Goal: Download file/media

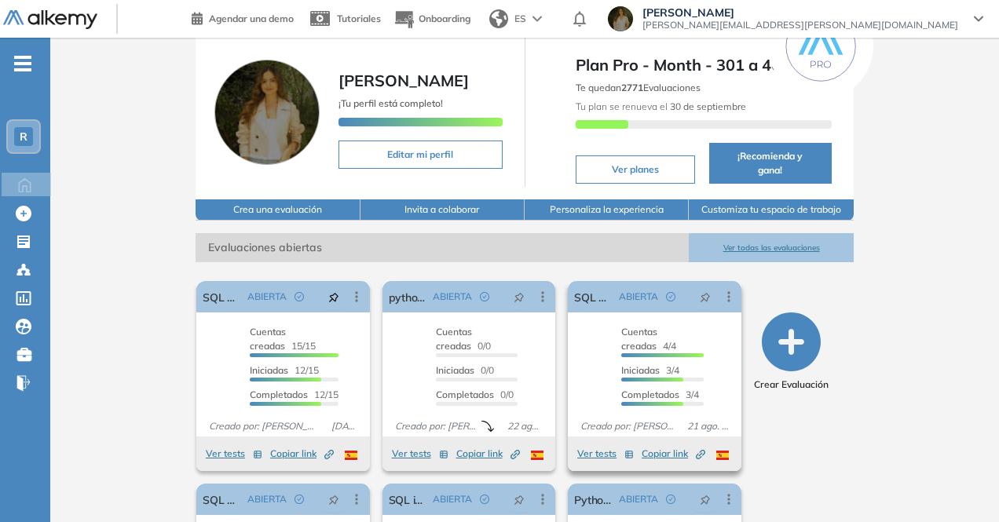
scroll to position [210, 0]
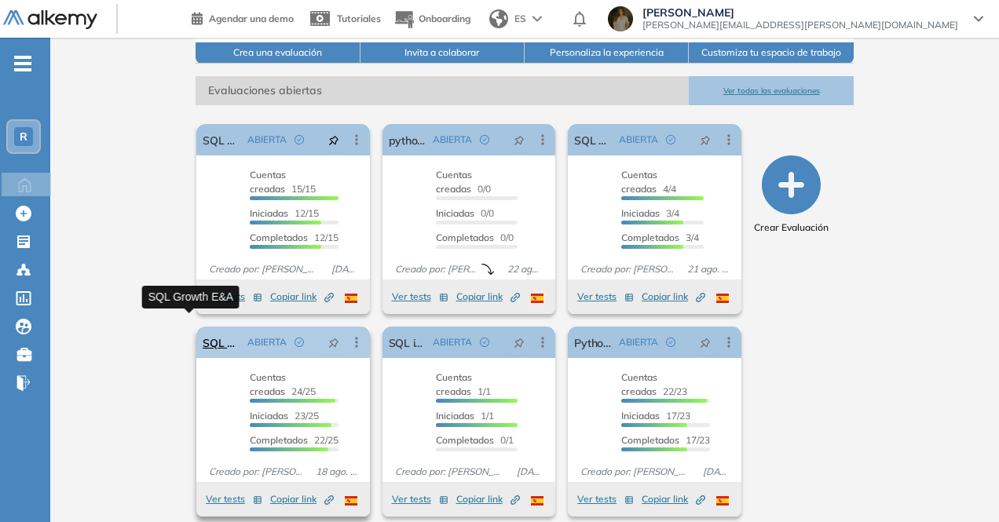
click at [203, 329] on link "SQL Growth E&A" at bounding box center [222, 342] width 38 height 31
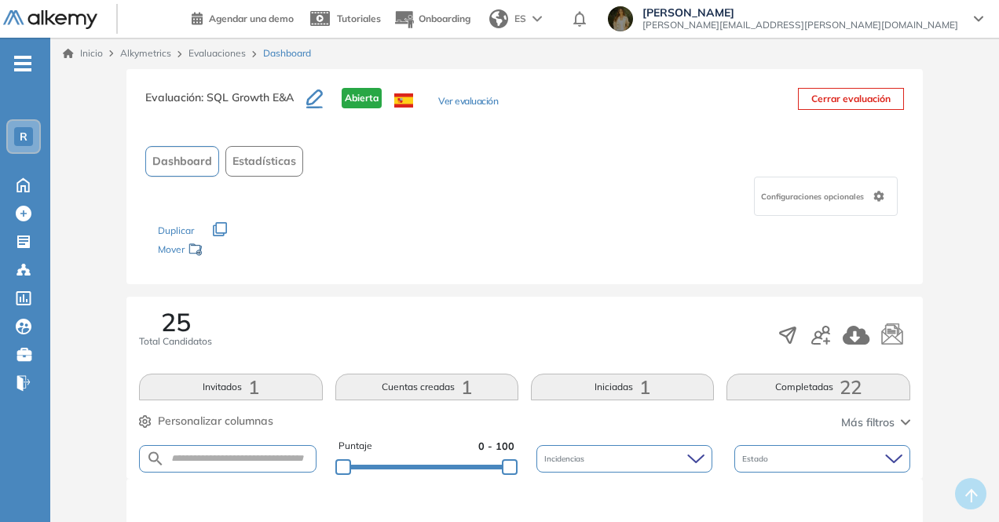
click at [453, 94] on button "Ver evaluación" at bounding box center [468, 102] width 60 height 16
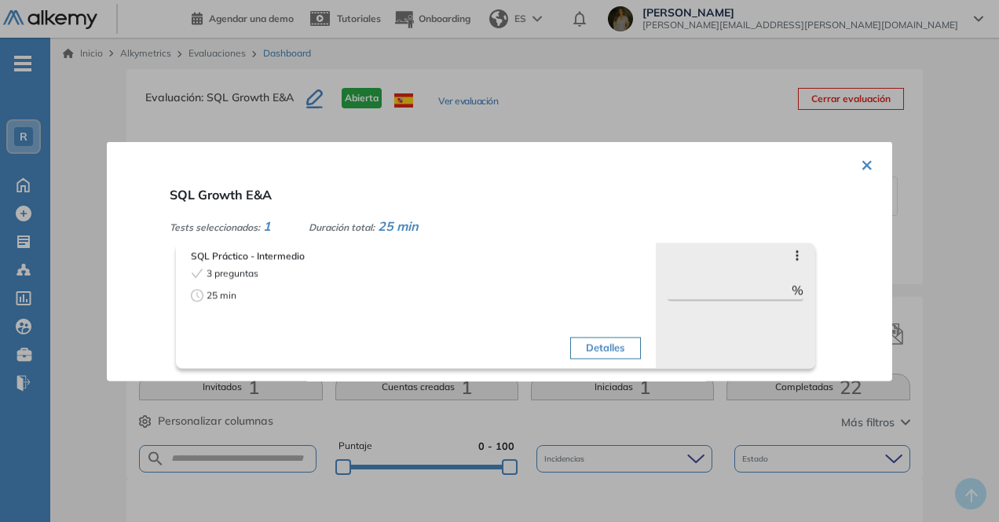
click at [586, 346] on button "Detalles" at bounding box center [605, 348] width 70 height 22
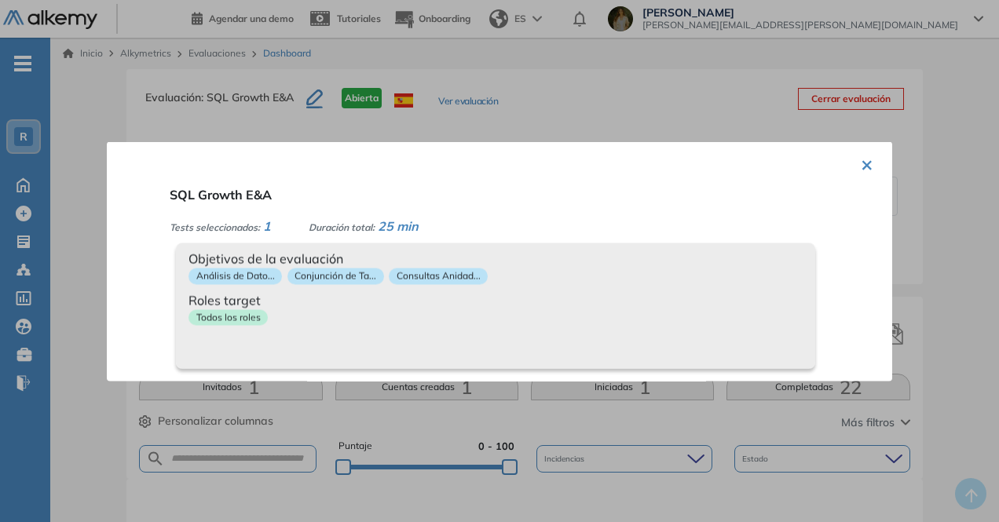
click at [861, 166] on button "×" at bounding box center [867, 163] width 13 height 31
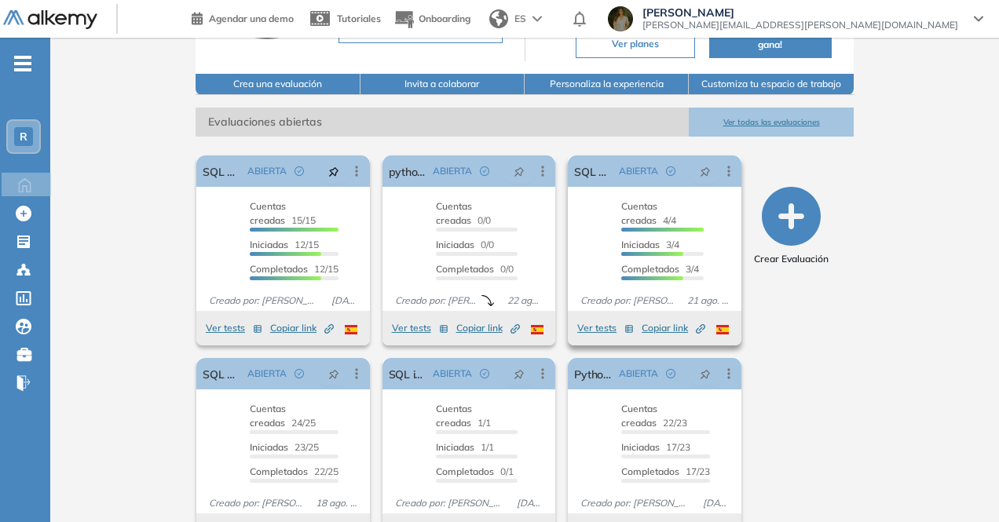
scroll to position [210, 0]
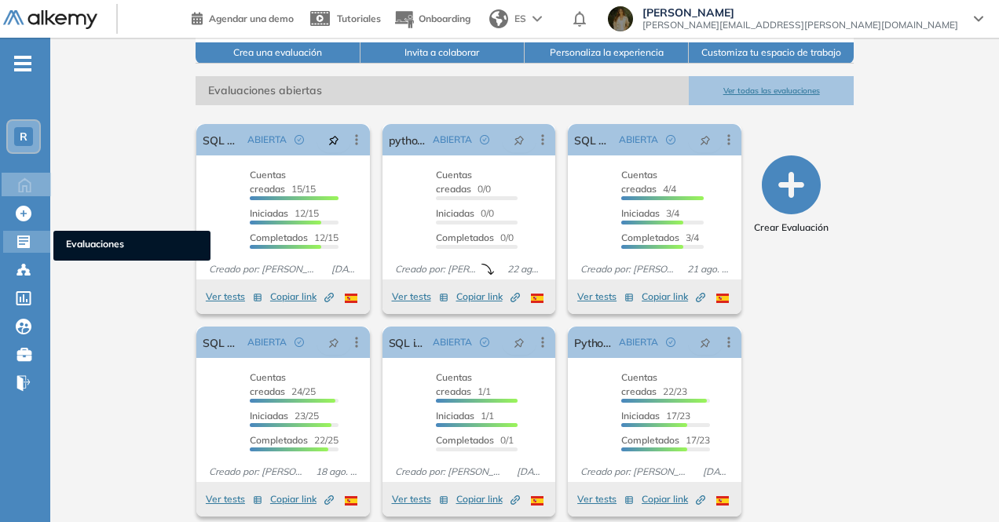
click at [17, 238] on icon at bounding box center [23, 242] width 13 height 13
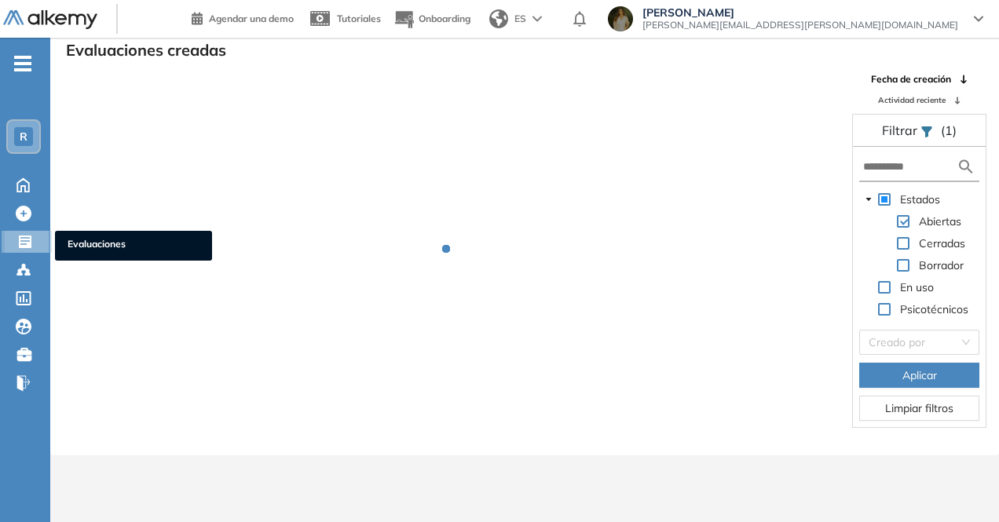
scroll to position [38, 0]
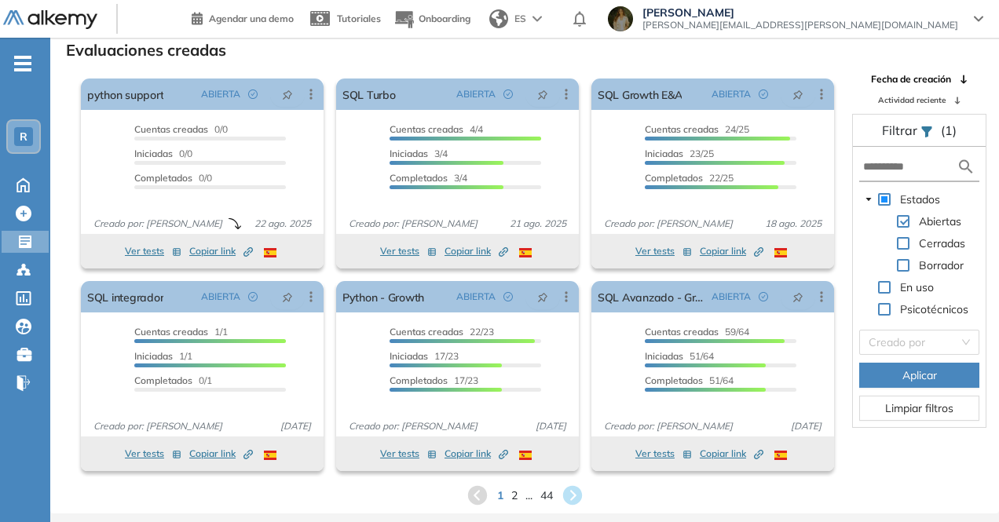
click at [907, 174] on form at bounding box center [919, 167] width 120 height 29
click at [901, 170] on input "text" at bounding box center [909, 167] width 93 height 16
type input "**********"
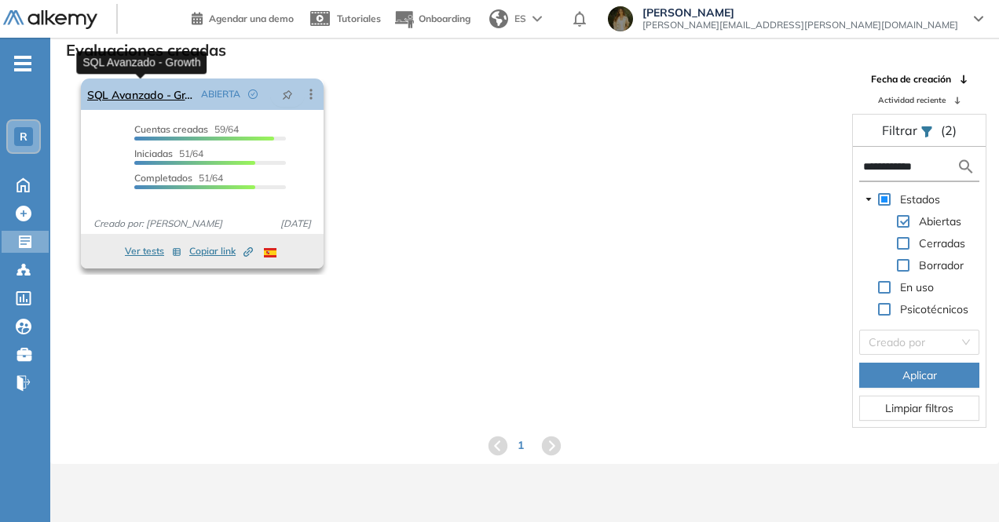
click at [177, 100] on link "SQL Avanzado - Growth" at bounding box center [141, 94] width 108 height 31
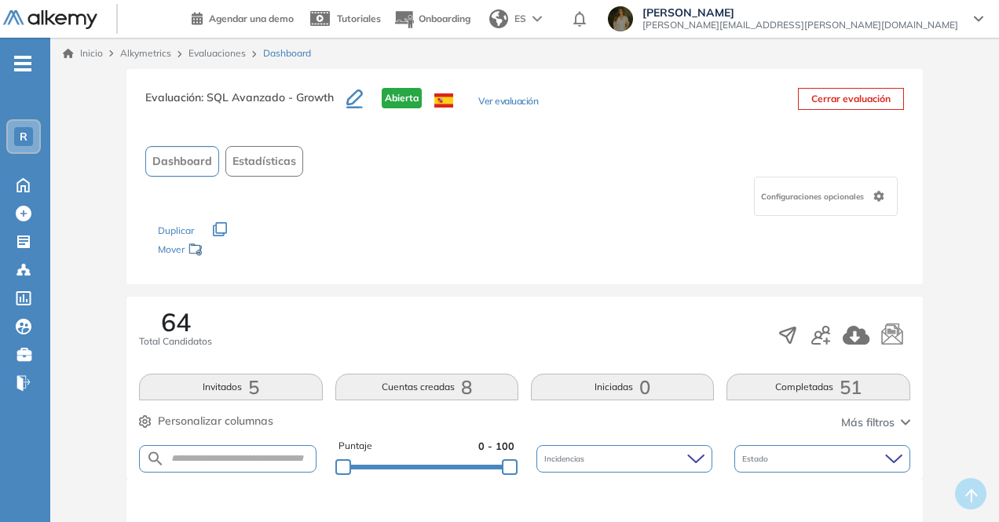
click at [523, 98] on button "Ver evaluación" at bounding box center [508, 102] width 60 height 16
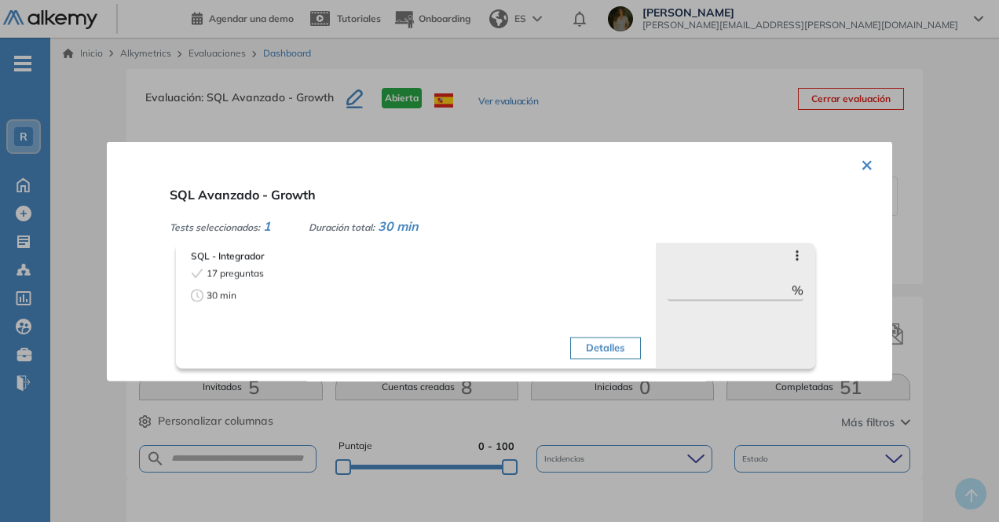
click at [512, 76] on div at bounding box center [499, 261] width 999 height 522
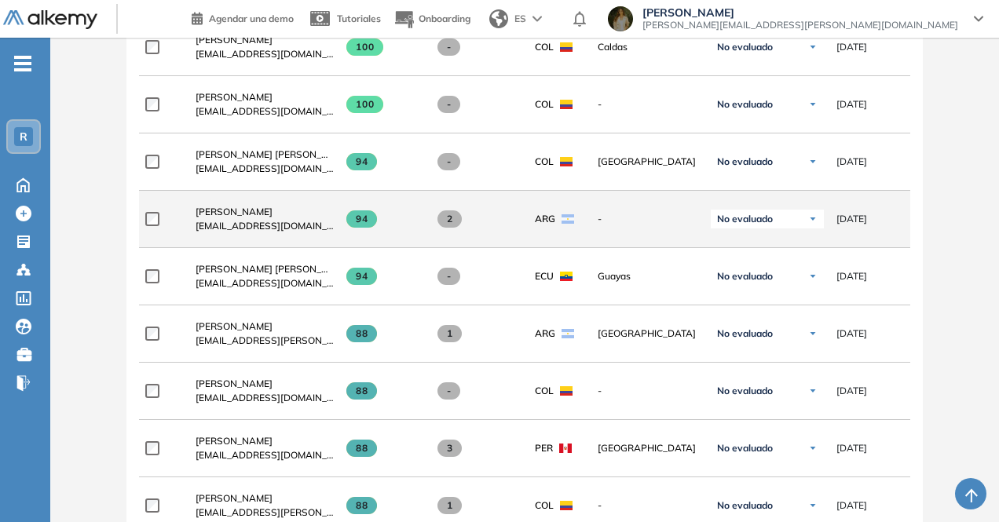
scroll to position [471, 0]
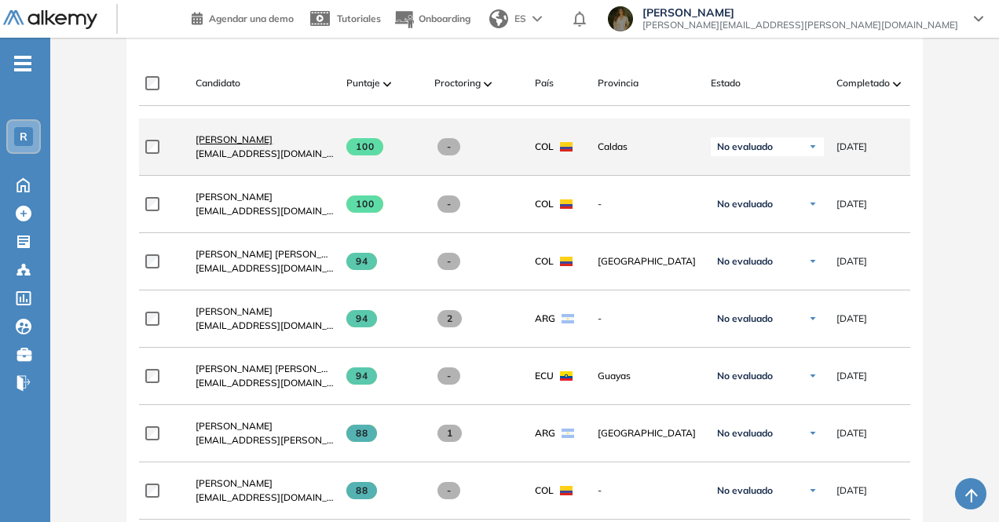
click at [234, 145] on span "[PERSON_NAME]" at bounding box center [234, 140] width 77 height 12
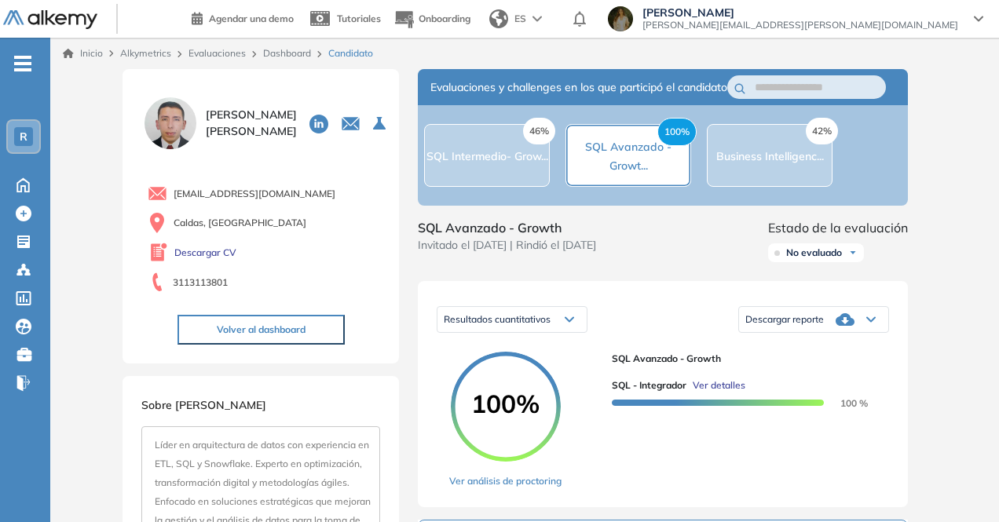
click at [856, 335] on div "Descargar reporte" at bounding box center [813, 319] width 149 height 31
click at [841, 350] on li "Descargar informe completo" at bounding box center [804, 343] width 116 height 16
